Goal: Obtain resource: Obtain resource

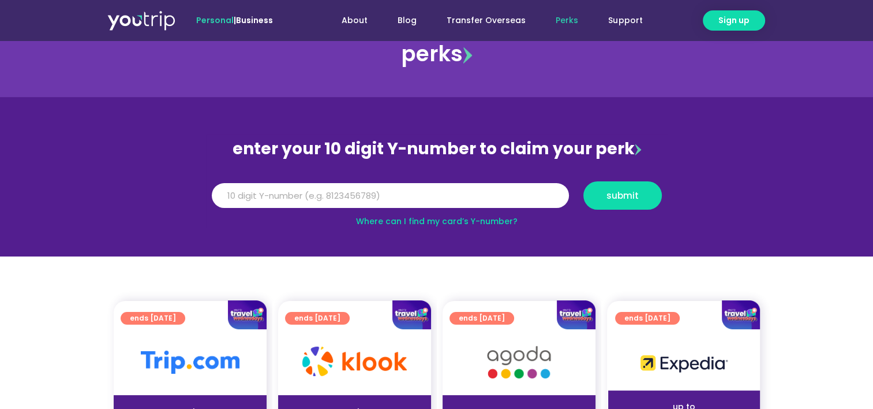
scroll to position [58, 0]
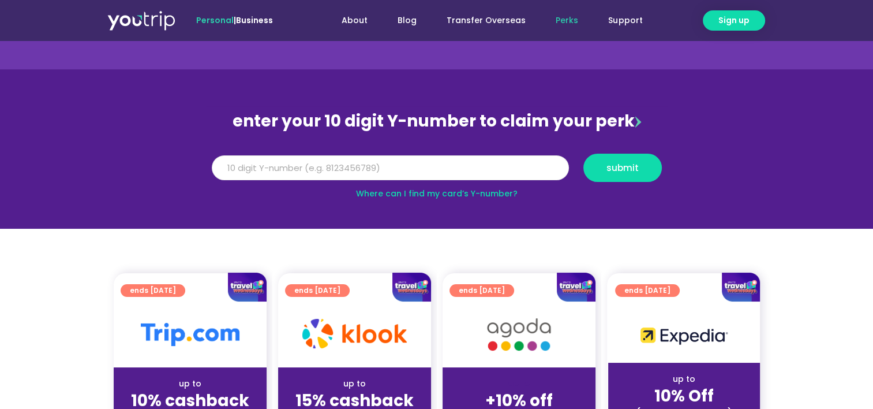
click at [301, 166] on input "Y Number" at bounding box center [390, 167] width 357 height 25
click at [360, 164] on input "Y Number" at bounding box center [390, 167] width 357 height 25
type input "8136033397"
click at [623, 168] on span "submit" at bounding box center [623, 167] width 32 height 9
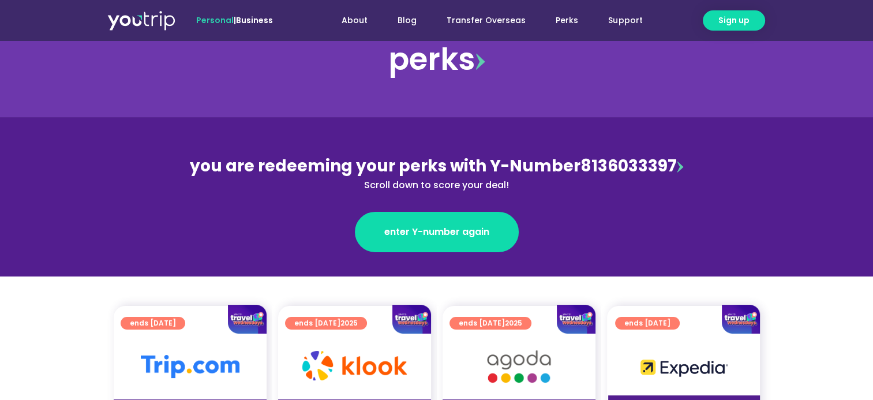
scroll to position [58, 0]
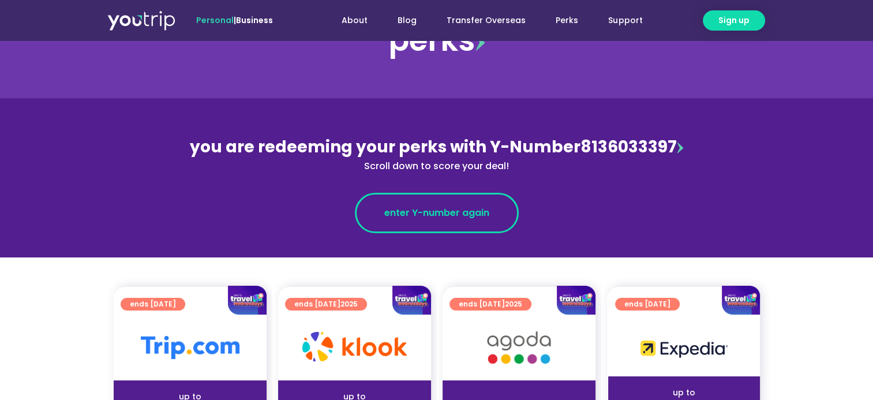
click at [436, 215] on span "enter Y-number again" at bounding box center [436, 213] width 105 height 14
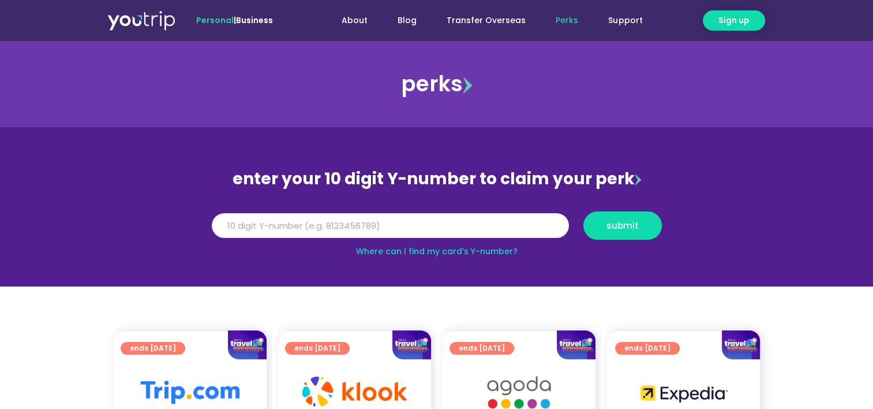
click at [265, 222] on input "Y Number" at bounding box center [390, 225] width 357 height 25
type input "8136033397"
click at [616, 224] on span "submit" at bounding box center [623, 225] width 32 height 9
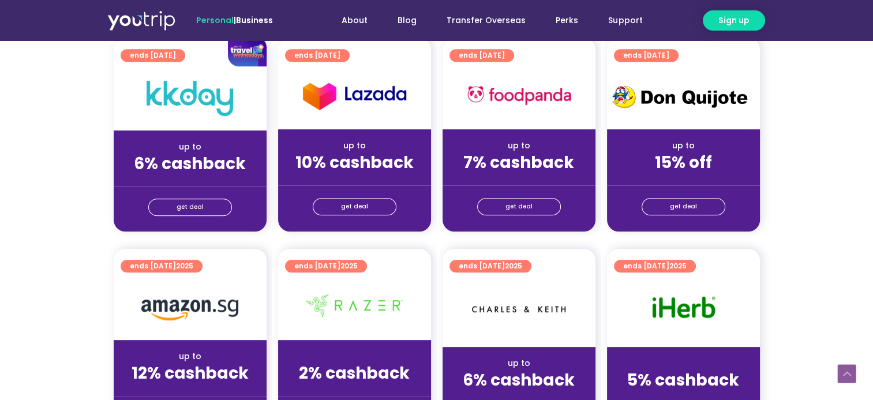
scroll to position [635, 0]
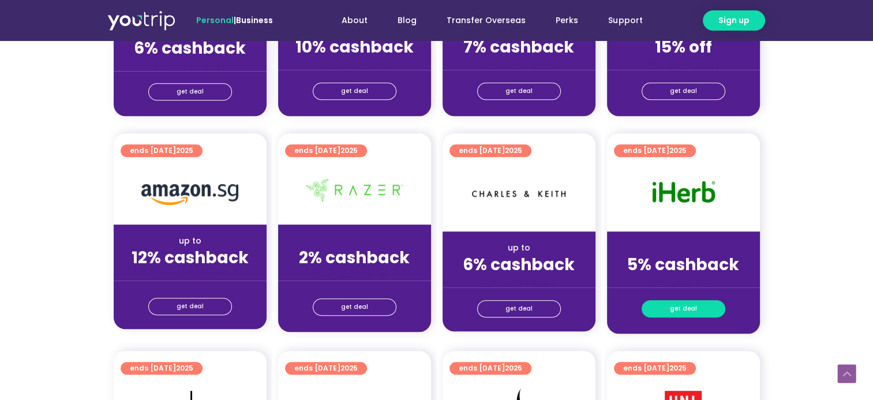
click at [699, 309] on link "get deal" at bounding box center [684, 308] width 84 height 17
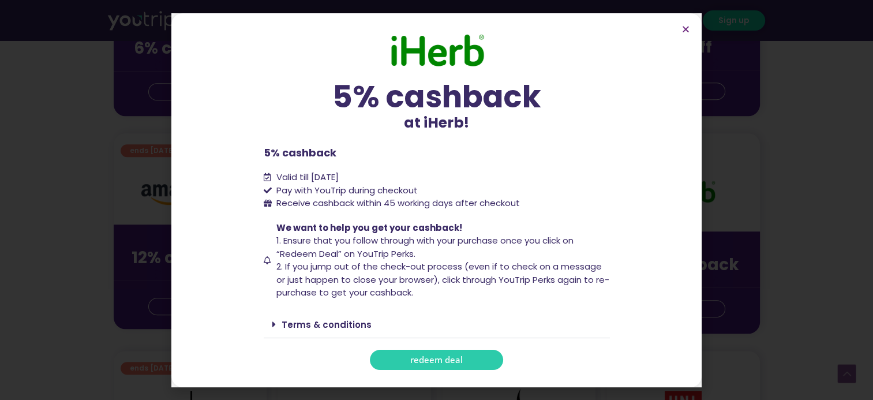
click at [453, 358] on span "redeem deal" at bounding box center [436, 359] width 53 height 9
